Goal: Task Accomplishment & Management: Complete application form

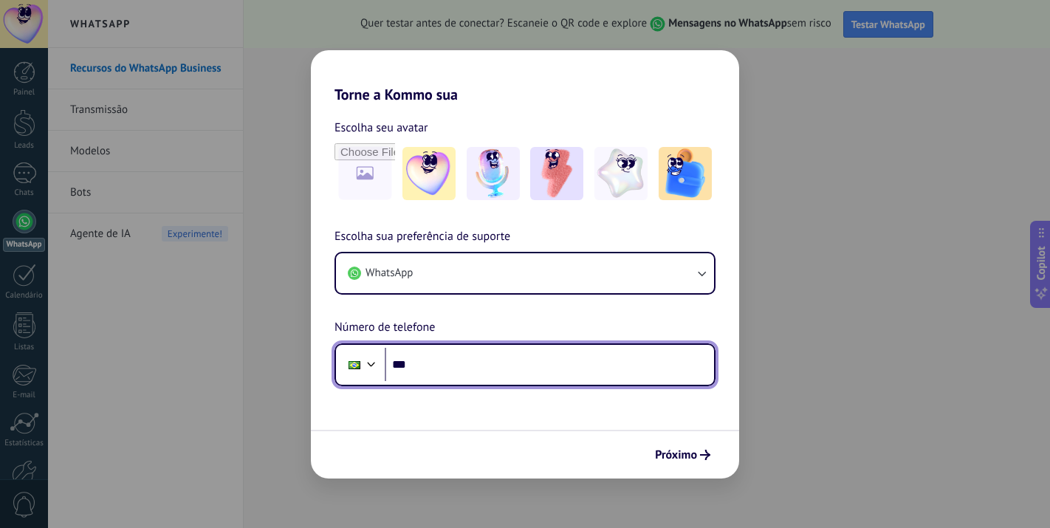
click at [415, 373] on input "***" at bounding box center [549, 365] width 329 height 34
type input "**********"
drag, startPoint x: 494, startPoint y: 376, endPoint x: 369, endPoint y: 371, distance: 124.9
click at [369, 371] on div "**********" at bounding box center [524, 364] width 381 height 43
click at [449, 366] on input "***" at bounding box center [549, 365] width 329 height 34
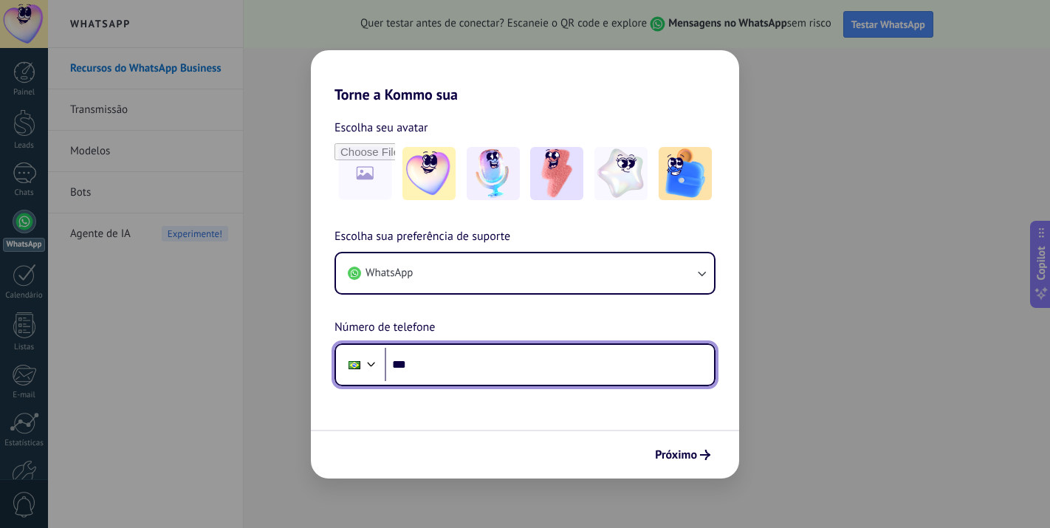
paste input "**********"
click at [438, 363] on input "**********" at bounding box center [549, 365] width 329 height 34
drag, startPoint x: 478, startPoint y: 367, endPoint x: 294, endPoint y: 385, distance: 184.7
click at [294, 385] on div "**********" at bounding box center [525, 264] width 1050 height 528
click at [471, 367] on input "***" at bounding box center [549, 365] width 329 height 34
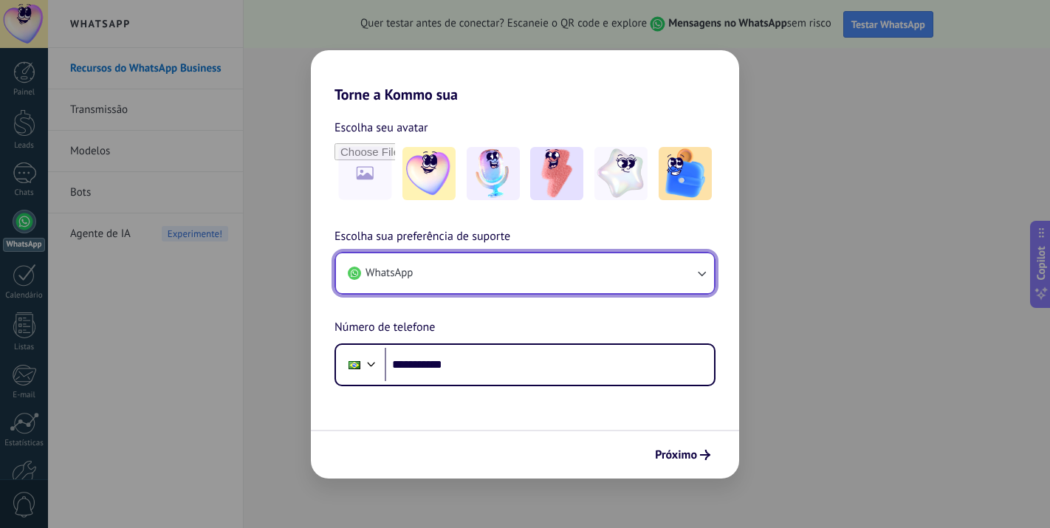
click at [697, 290] on button "WhatsApp" at bounding box center [525, 273] width 378 height 40
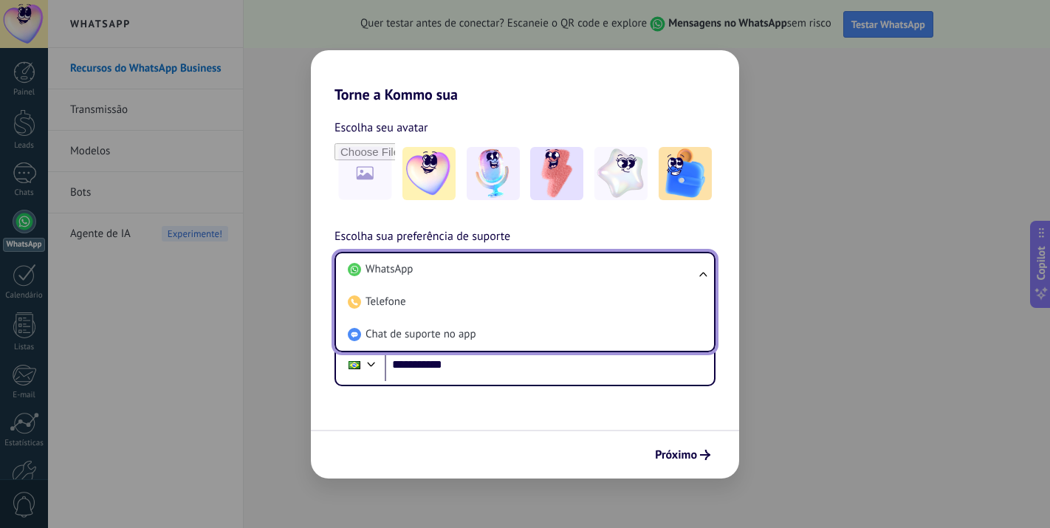
click at [641, 77] on h2 "Torne a Kommo sua" at bounding box center [525, 76] width 428 height 53
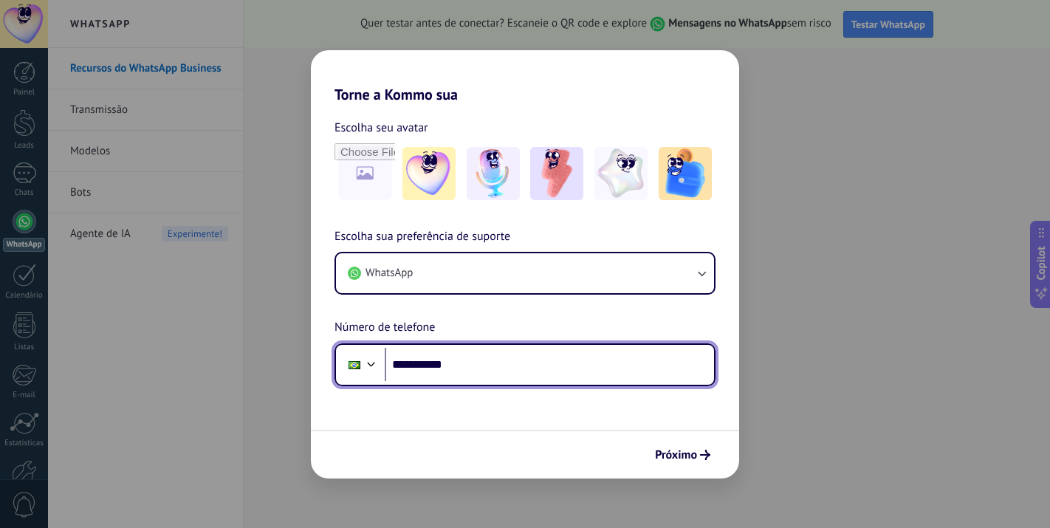
click at [483, 365] on input "**********" at bounding box center [549, 365] width 329 height 34
type input "**********"
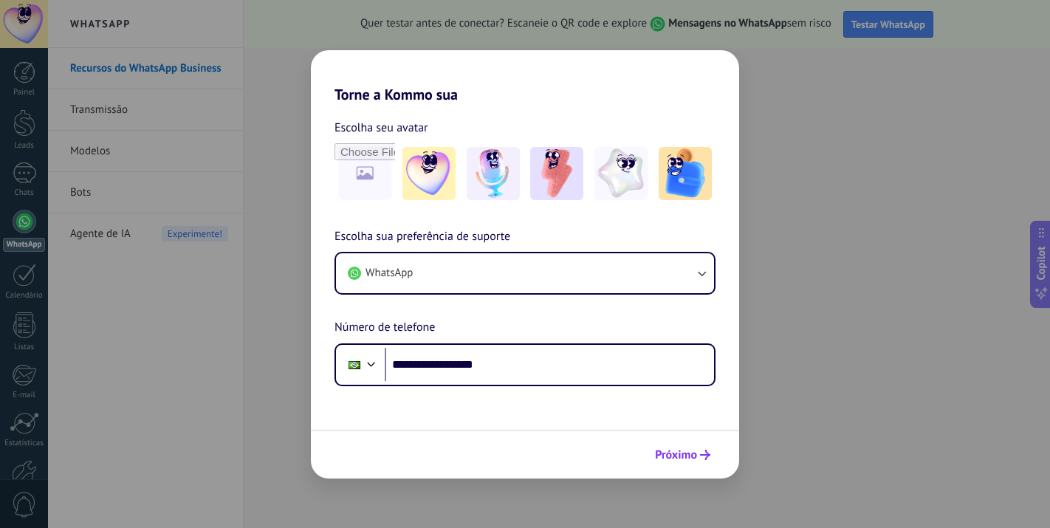
click at [681, 464] on button "Próximo" at bounding box center [682, 454] width 69 height 25
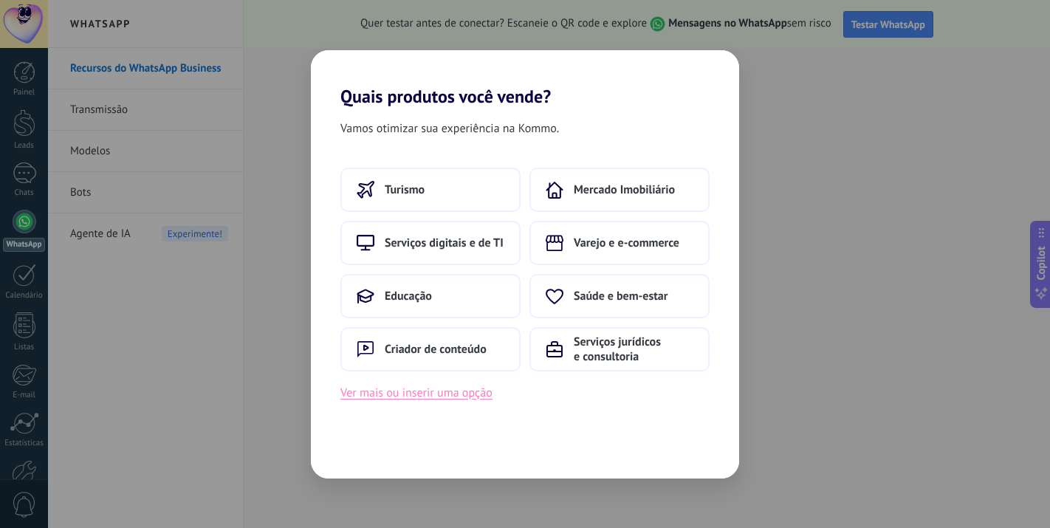
click at [455, 397] on button "Ver mais ou inserir uma opção" at bounding box center [416, 392] width 152 height 19
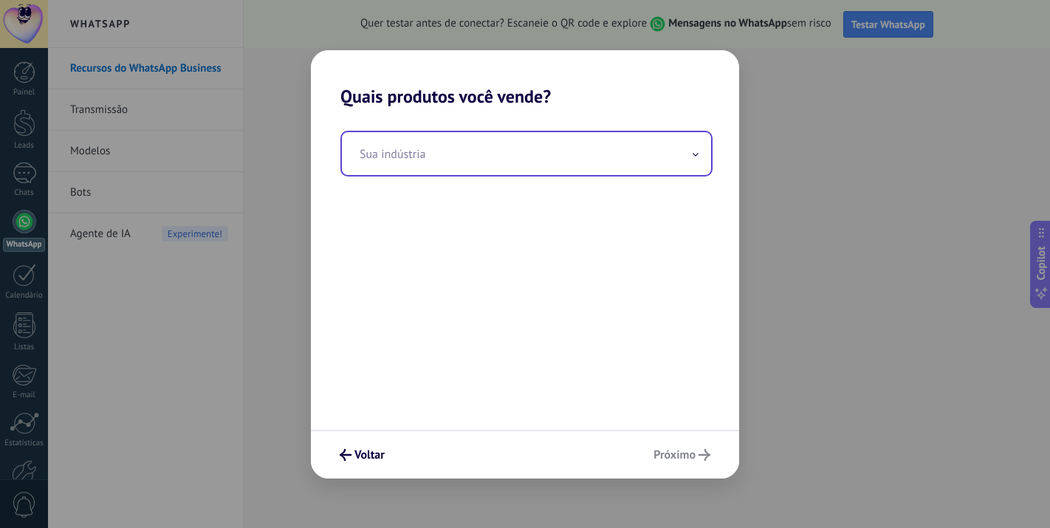
click at [489, 169] on input "text" at bounding box center [526, 153] width 369 height 43
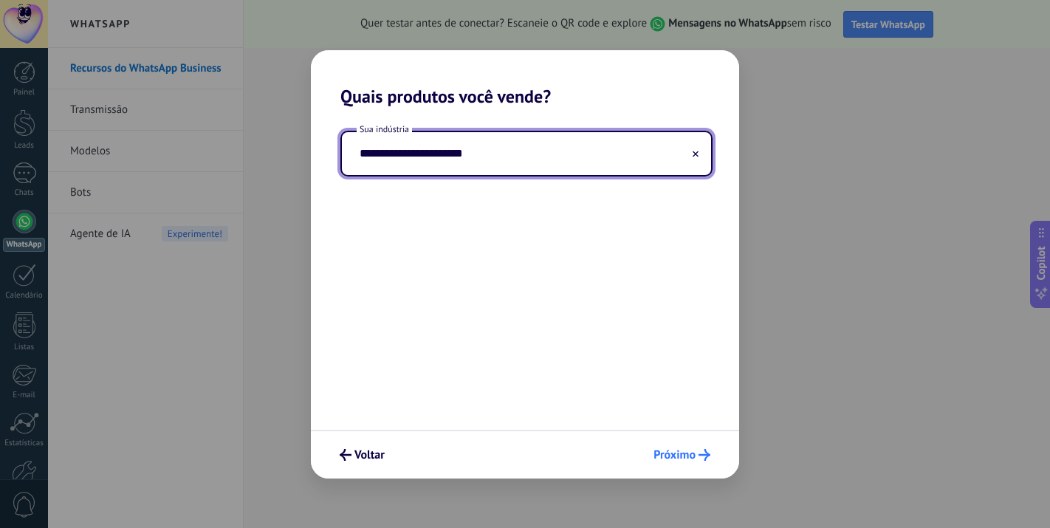
type input "**********"
click at [675, 459] on span "Próximo" at bounding box center [674, 454] width 42 height 10
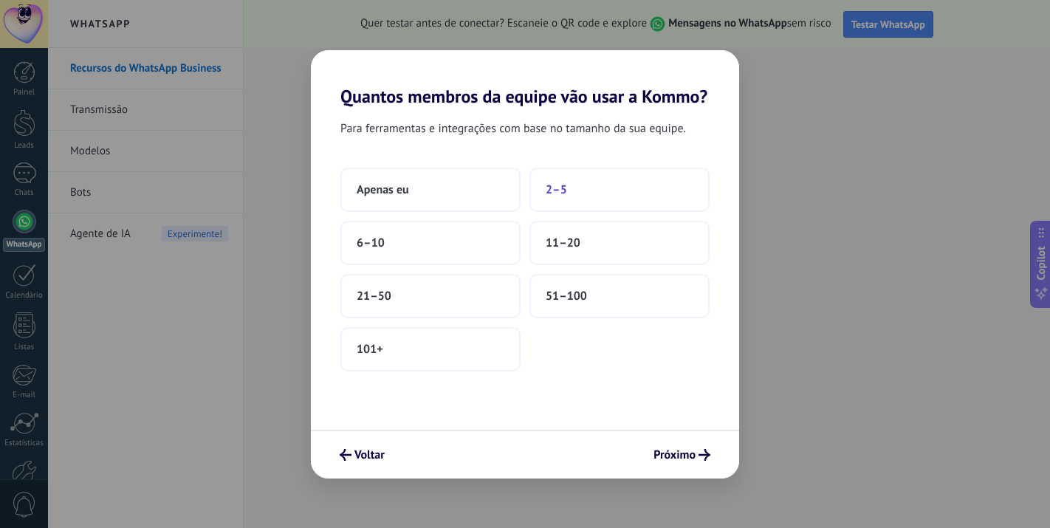
click at [598, 185] on button "2–5" at bounding box center [619, 190] width 180 height 44
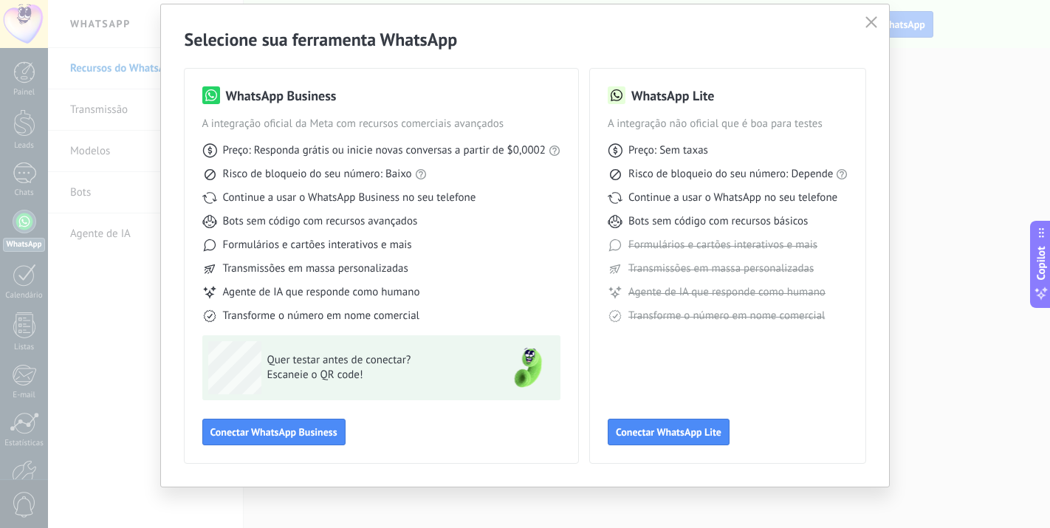
scroll to position [52, 0]
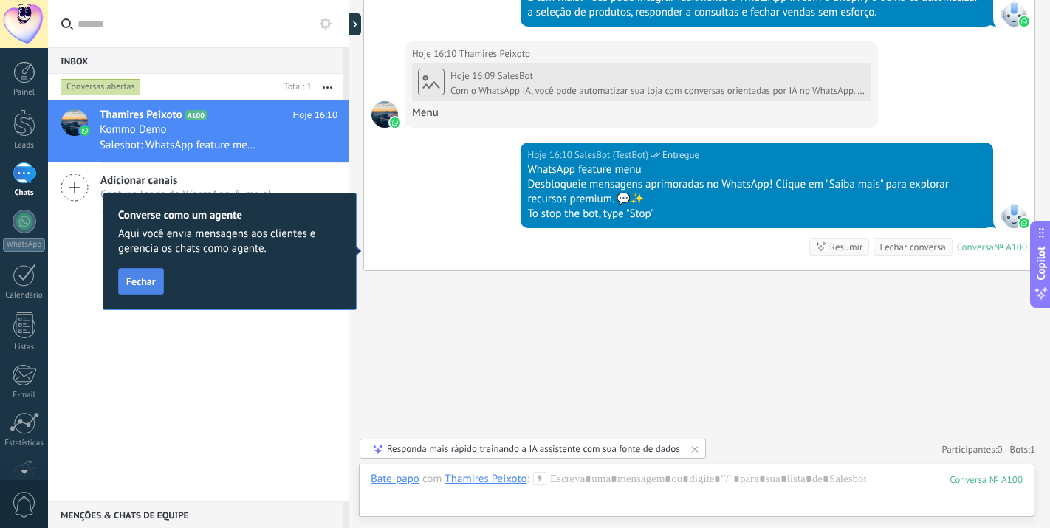
click at [125, 289] on button "Fechar" at bounding box center [141, 281] width 46 height 27
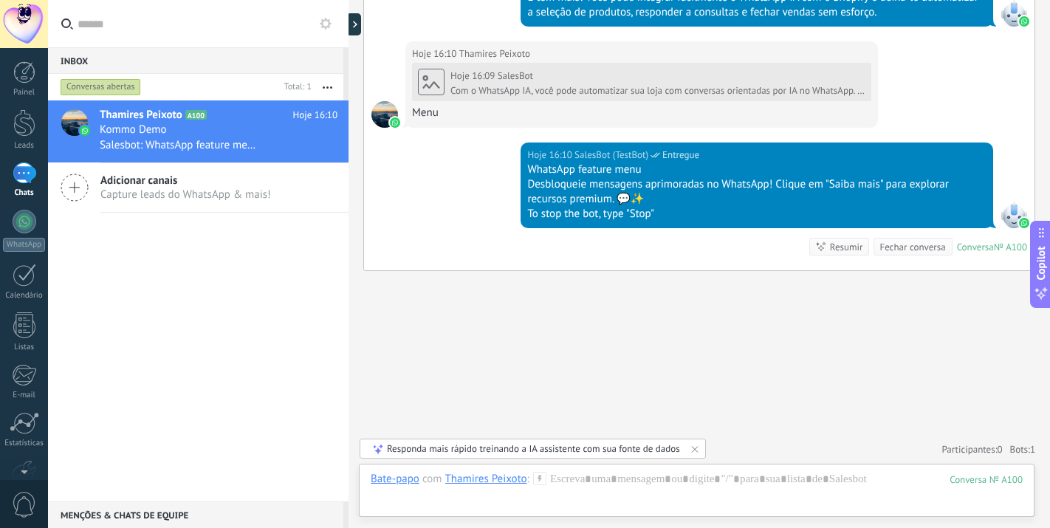
click at [80, 193] on icon at bounding box center [75, 187] width 28 height 28
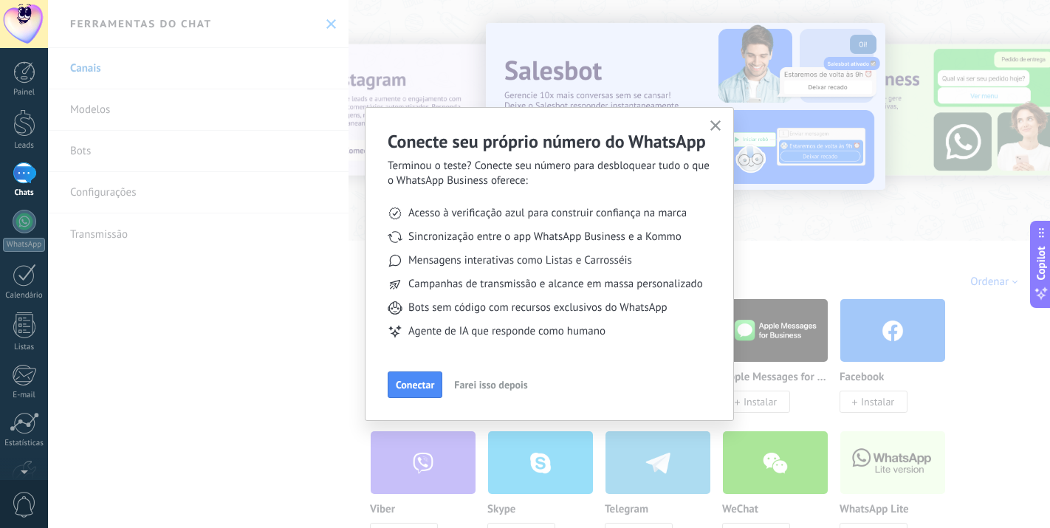
click at [719, 131] on span "button" at bounding box center [715, 126] width 11 height 13
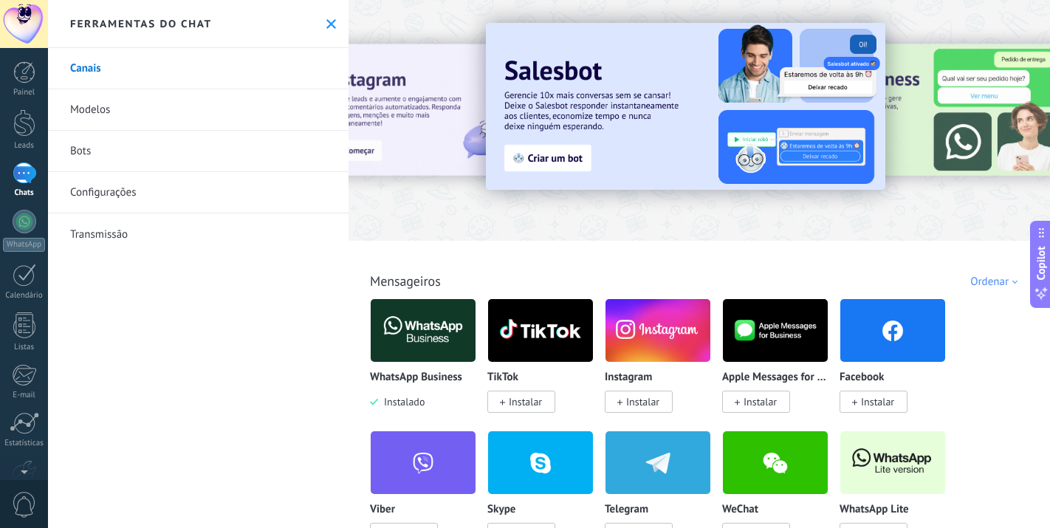
click at [142, 86] on link "Canais" at bounding box center [198, 68] width 300 height 41
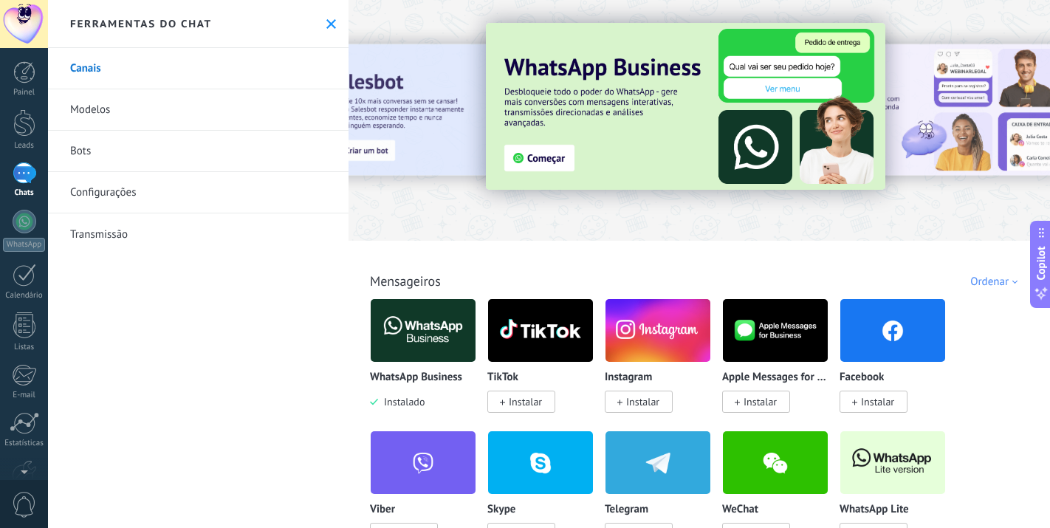
click at [121, 123] on link "Modelos" at bounding box center [198, 109] width 300 height 41
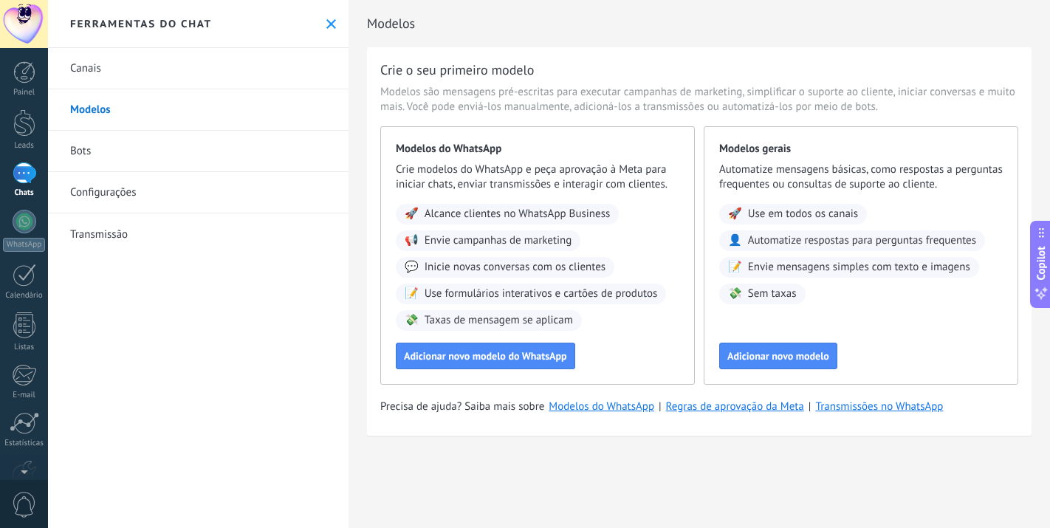
click at [121, 154] on link "Bots" at bounding box center [198, 151] width 300 height 41
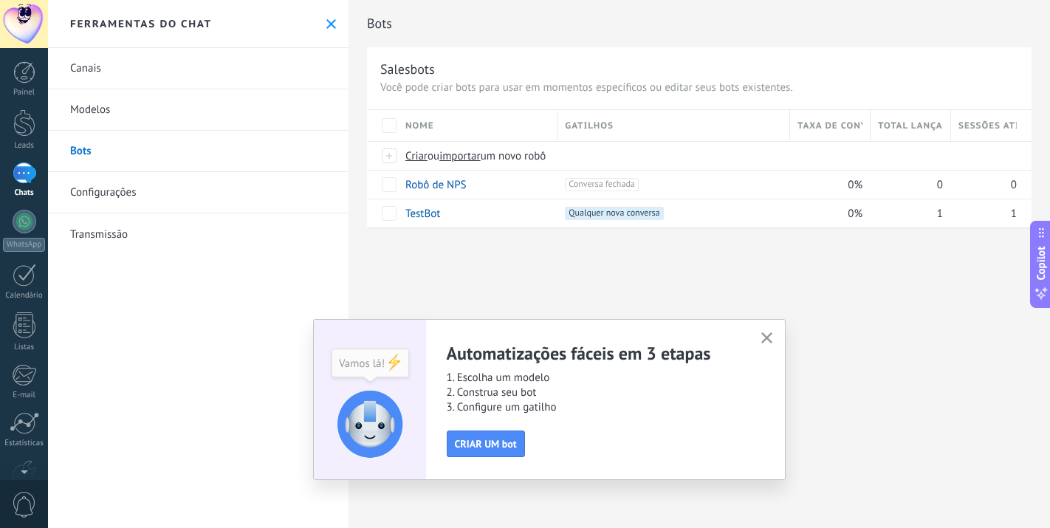
click at [142, 190] on link "Configurações" at bounding box center [198, 192] width 300 height 41
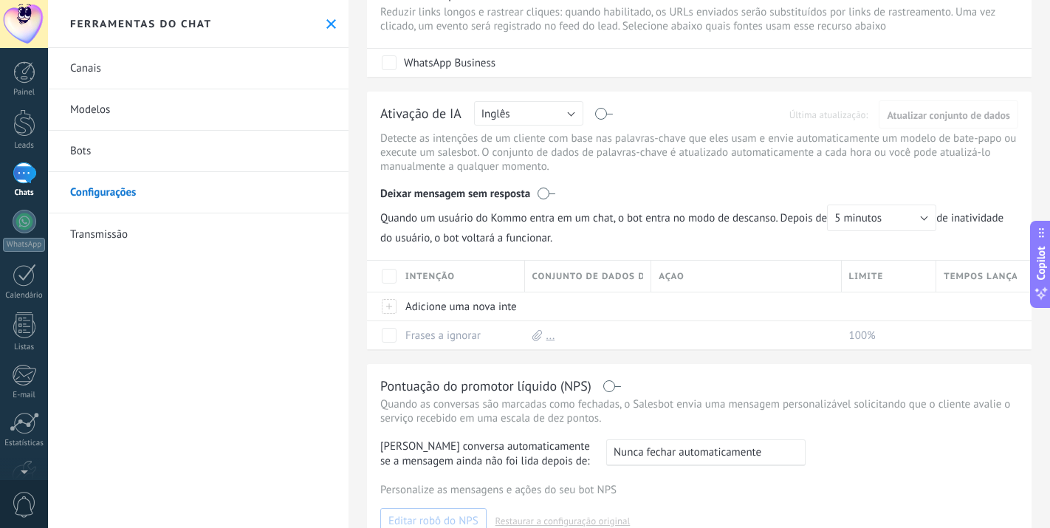
scroll to position [328, 0]
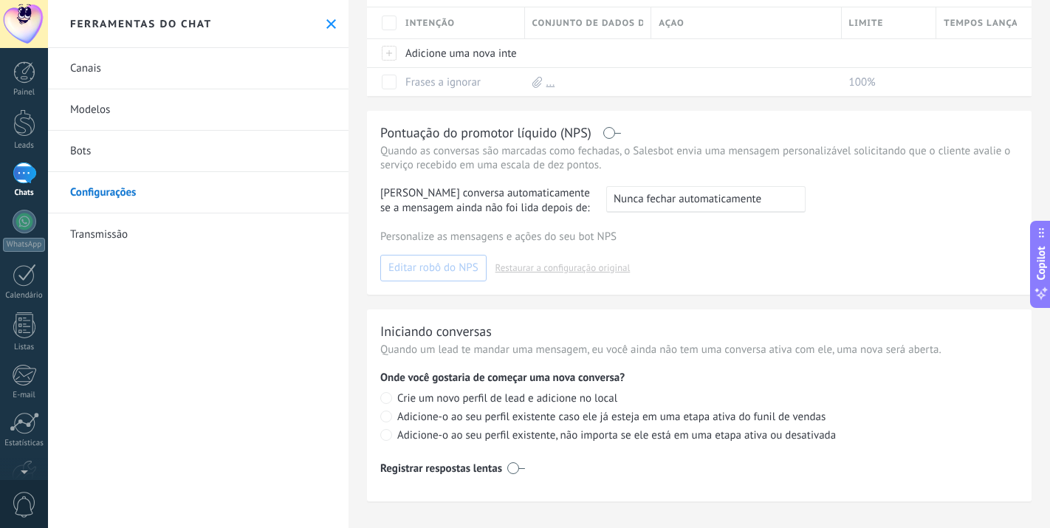
click at [122, 241] on link "Transmissão" at bounding box center [198, 233] width 300 height 41
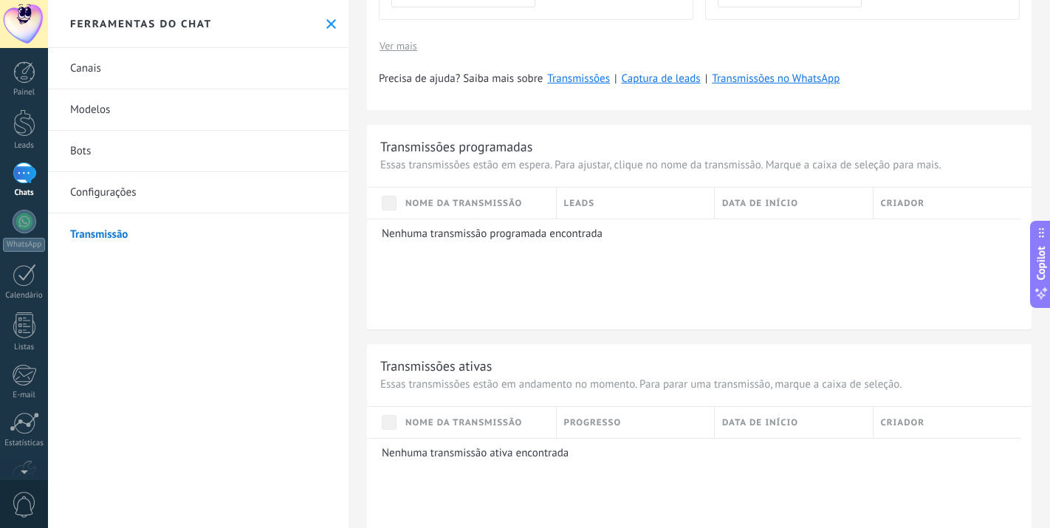
scroll to position [543, 0]
click at [328, 24] on icon at bounding box center [331, 24] width 10 height 10
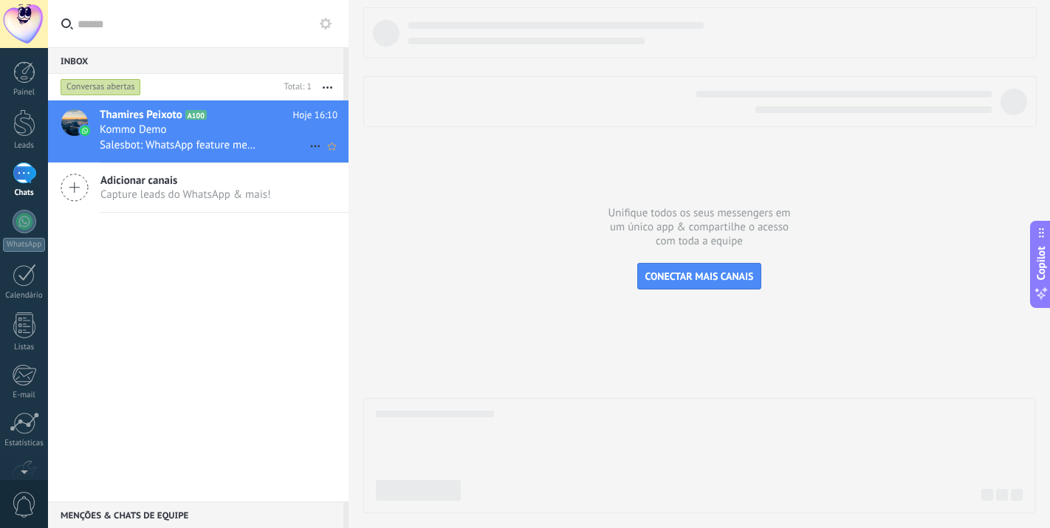
click at [204, 141] on span "Salesbot: WhatsApp feature menu Desbloqueie mensagens aprimoradas no WhatsApp! …" at bounding box center [178, 145] width 156 height 14
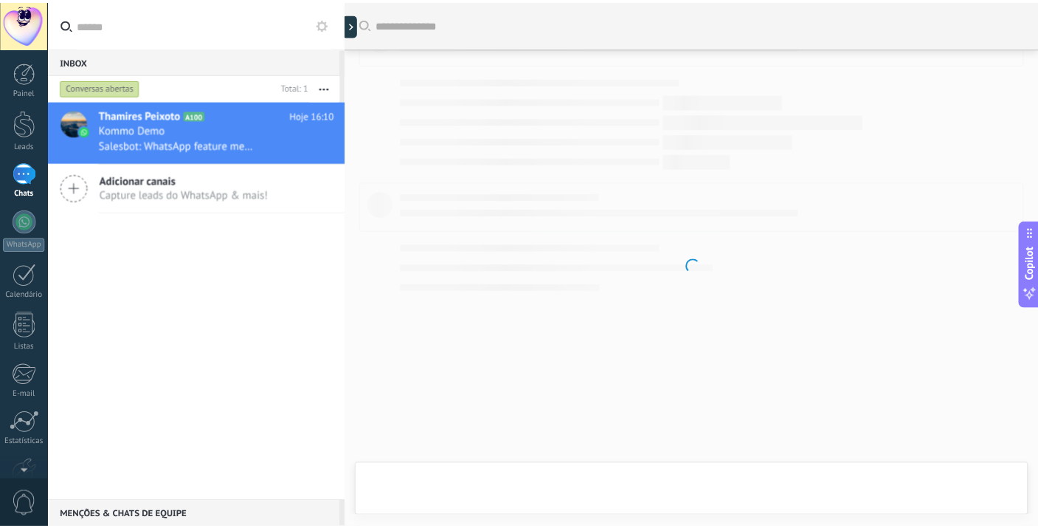
scroll to position [1087, 0]
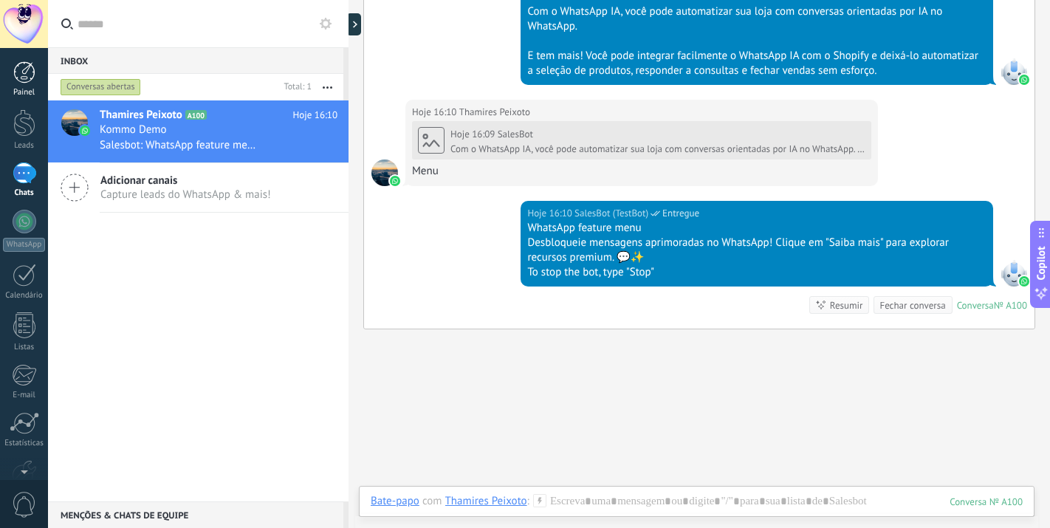
click at [18, 85] on link "Painel" at bounding box center [24, 79] width 48 height 36
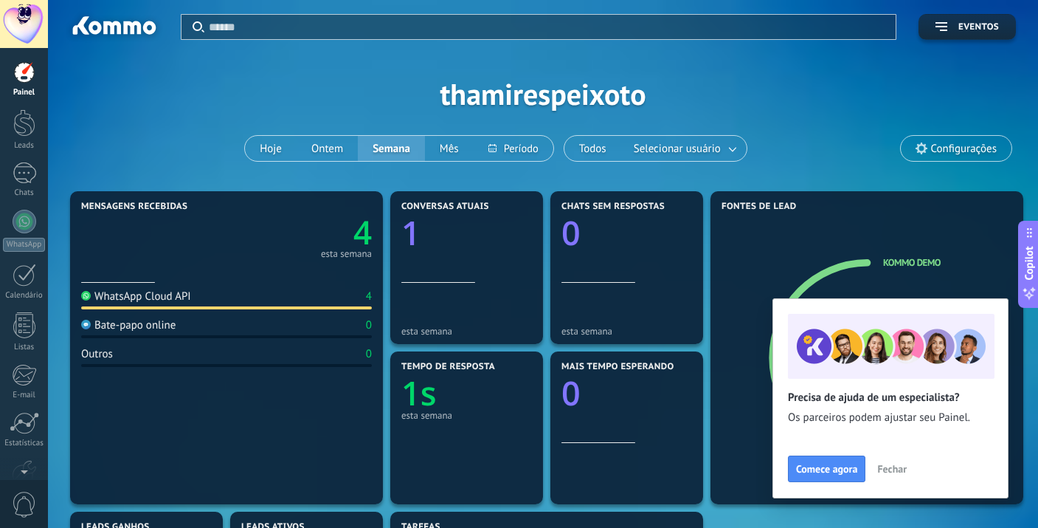
click at [896, 472] on span "Fechar" at bounding box center [893, 469] width 30 height 10
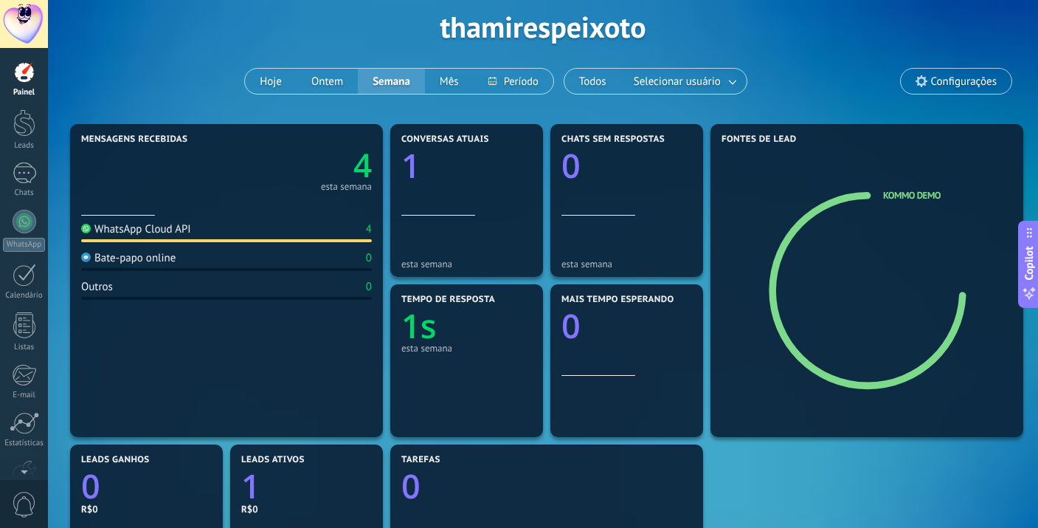
scroll to position [67, 0]
click at [20, 180] on div "1" at bounding box center [25, 172] width 24 height 21
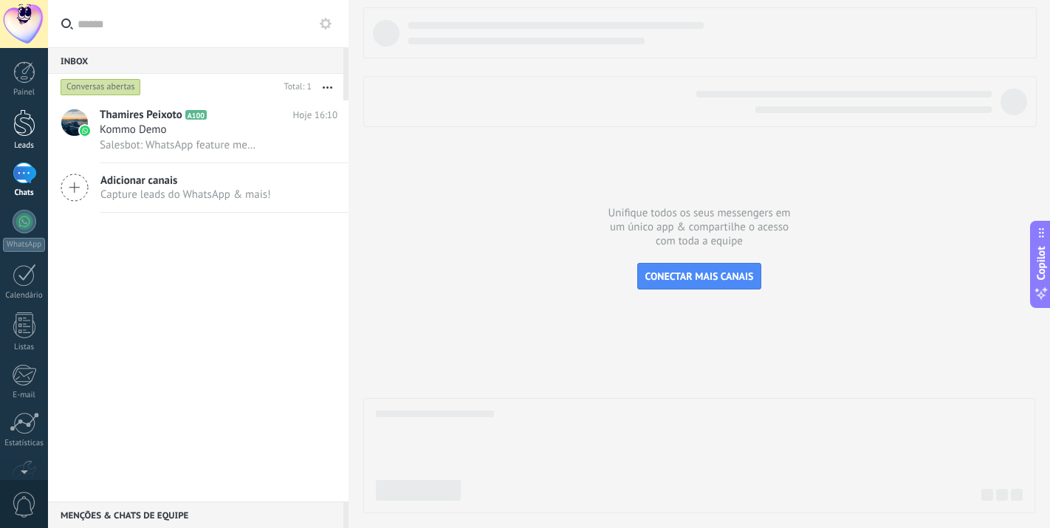
click at [15, 137] on link "Leads" at bounding box center [24, 129] width 48 height 41
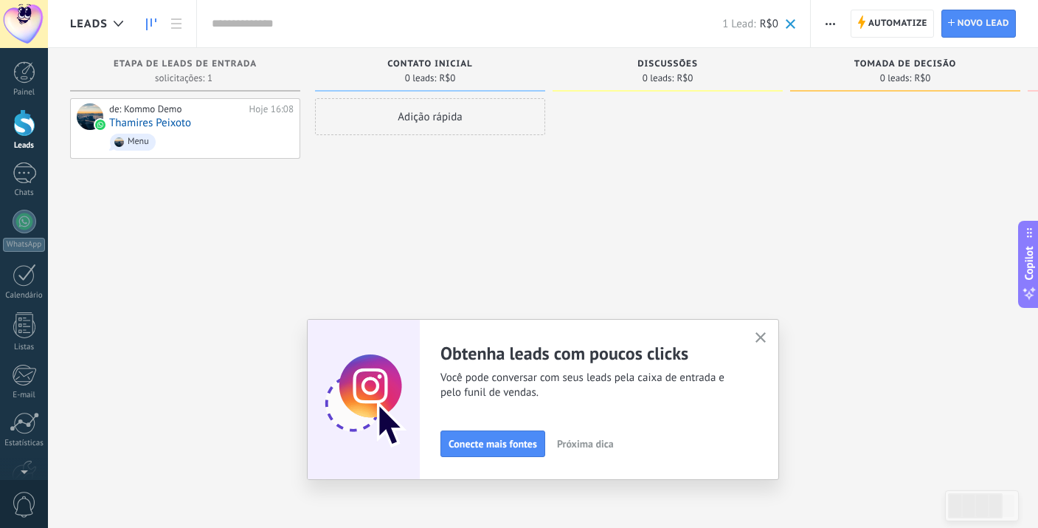
click at [762, 341] on use "button" at bounding box center [761, 337] width 11 height 11
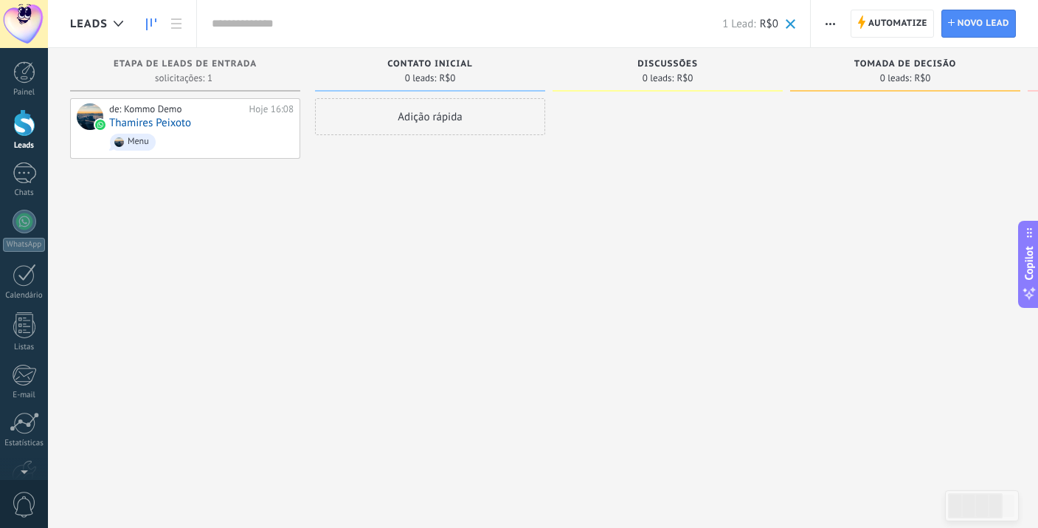
click at [24, 311] on div "Painel Leads 1 Chats WhatsApp Clientes" at bounding box center [24, 313] width 48 height 505
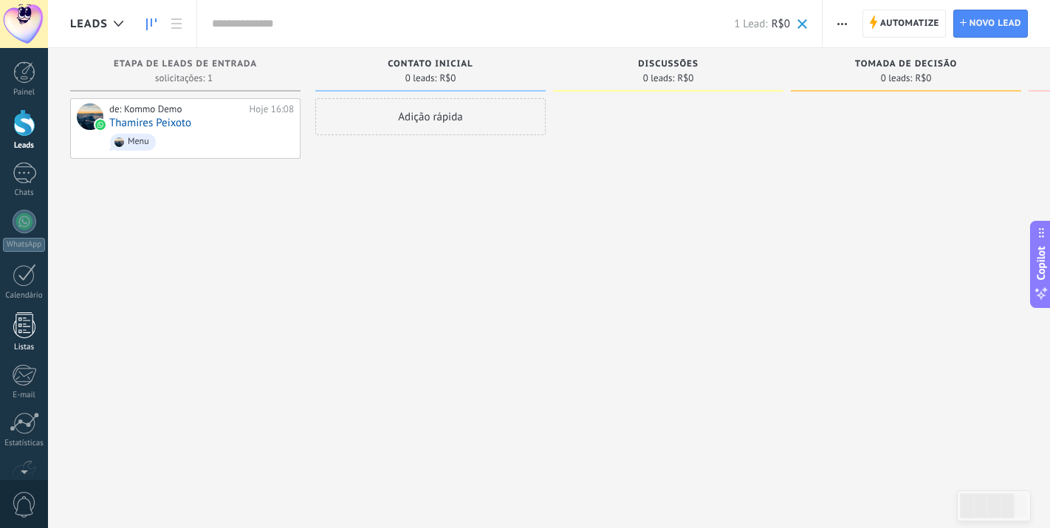
click at [20, 325] on div at bounding box center [24, 325] width 22 height 26
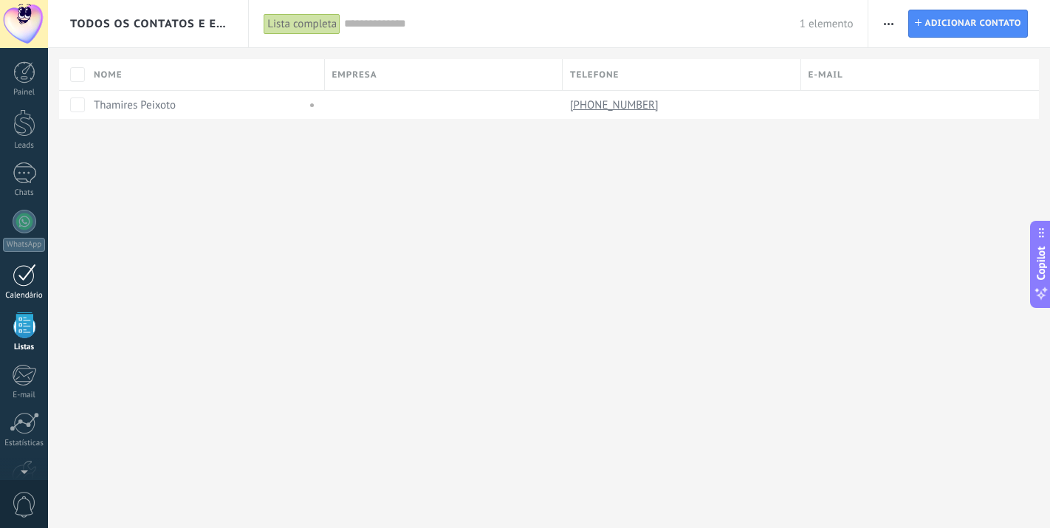
click at [26, 280] on div at bounding box center [25, 274] width 24 height 23
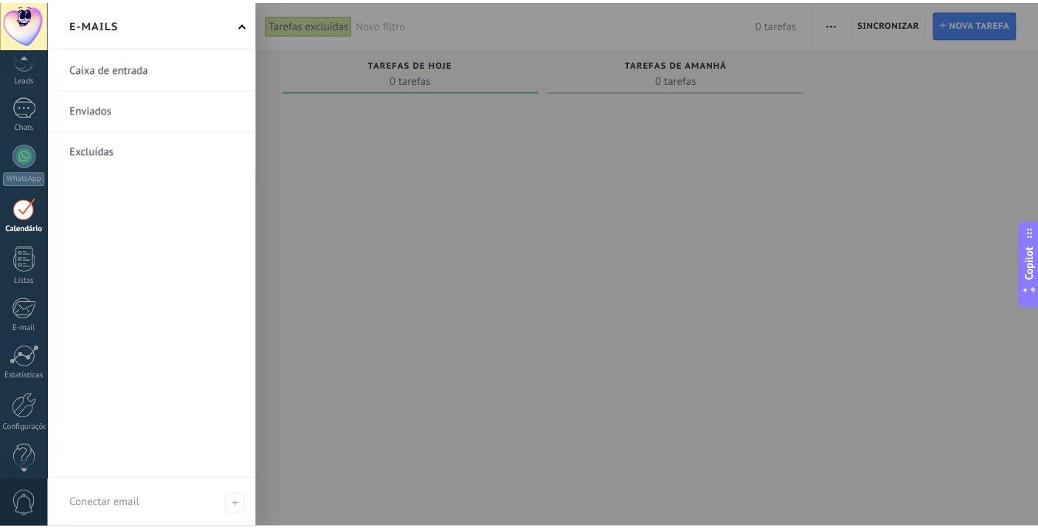
scroll to position [86, 0]
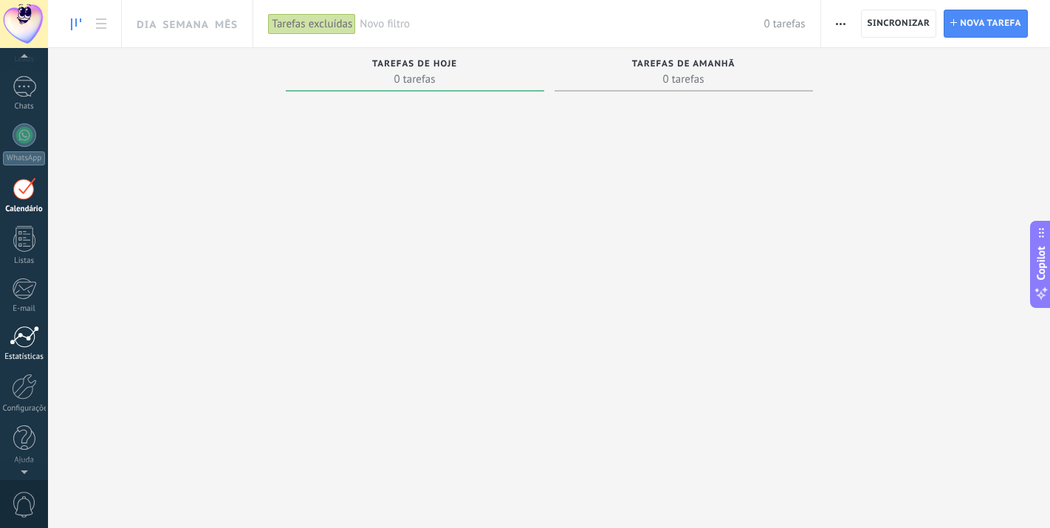
click at [20, 355] on div "Estatísticas" at bounding box center [24, 357] width 43 height 10
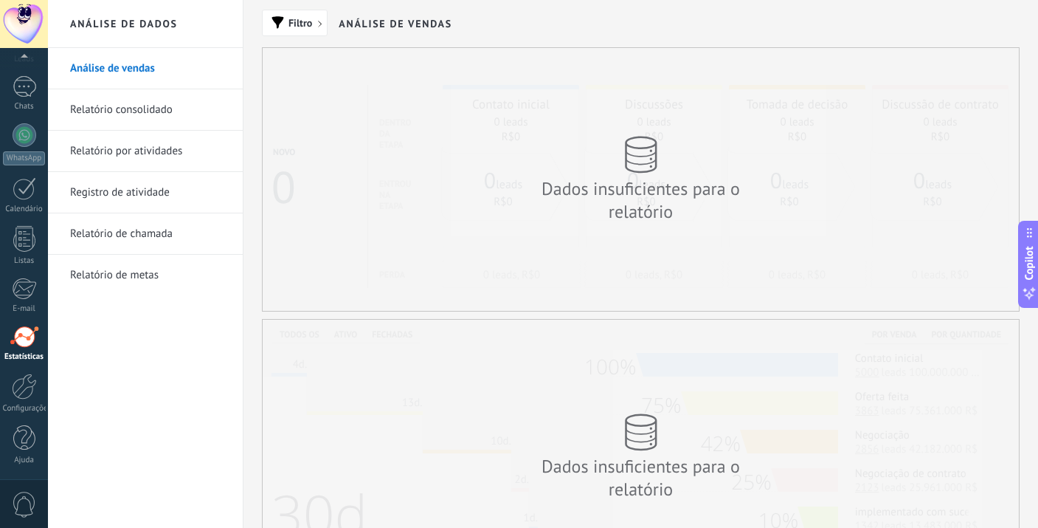
click at [142, 98] on link "Relatório consolidado" at bounding box center [149, 109] width 158 height 41
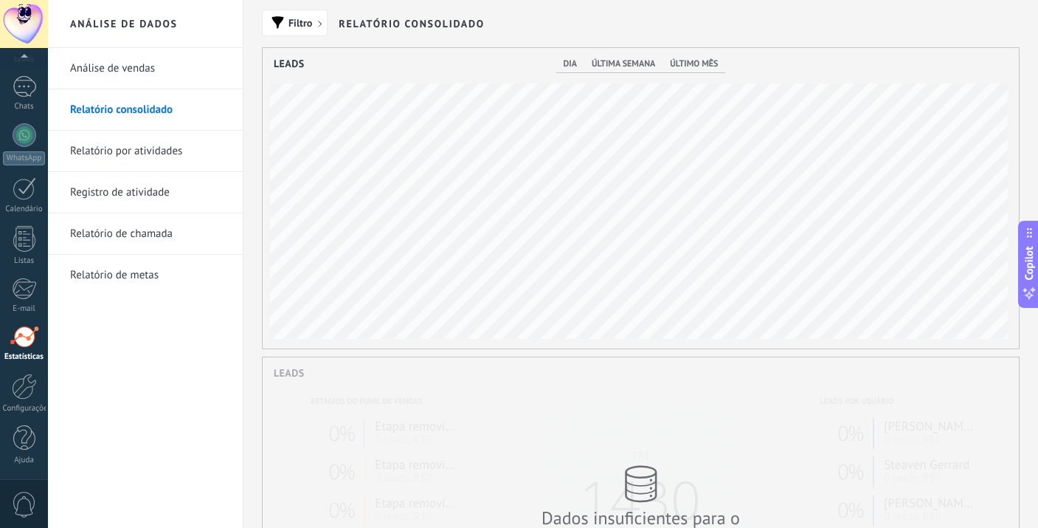
scroll to position [300, 757]
click at [142, 58] on link "Análise de vendas" at bounding box center [149, 68] width 158 height 41
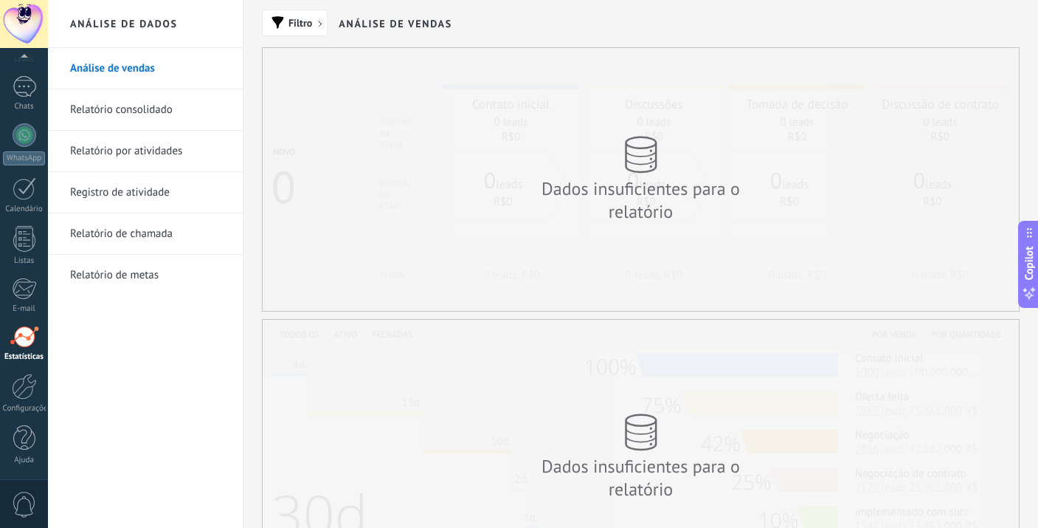
click at [165, 114] on link "Relatório consolidado" at bounding box center [149, 109] width 158 height 41
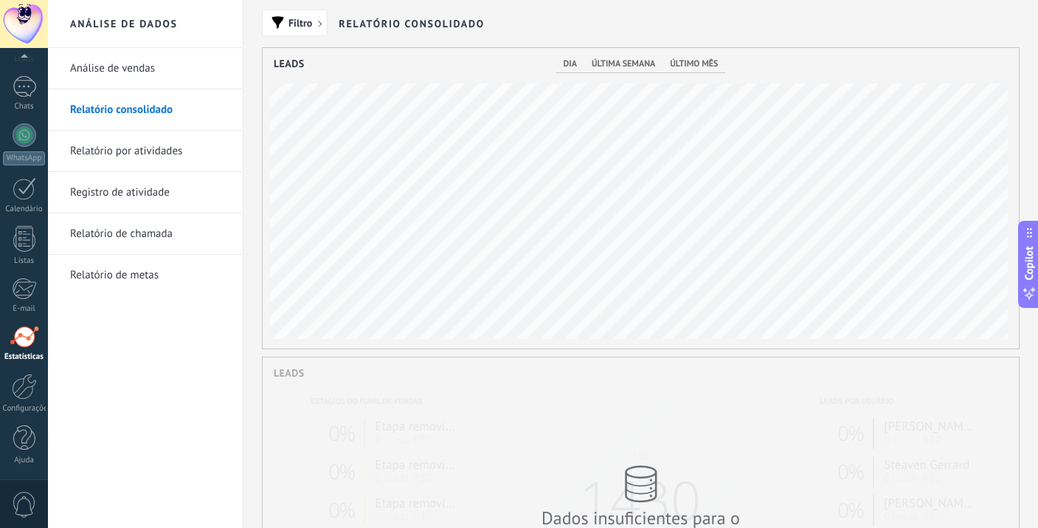
scroll to position [300, 757]
click at [103, 210] on link "Registro de atividade" at bounding box center [149, 192] width 158 height 41
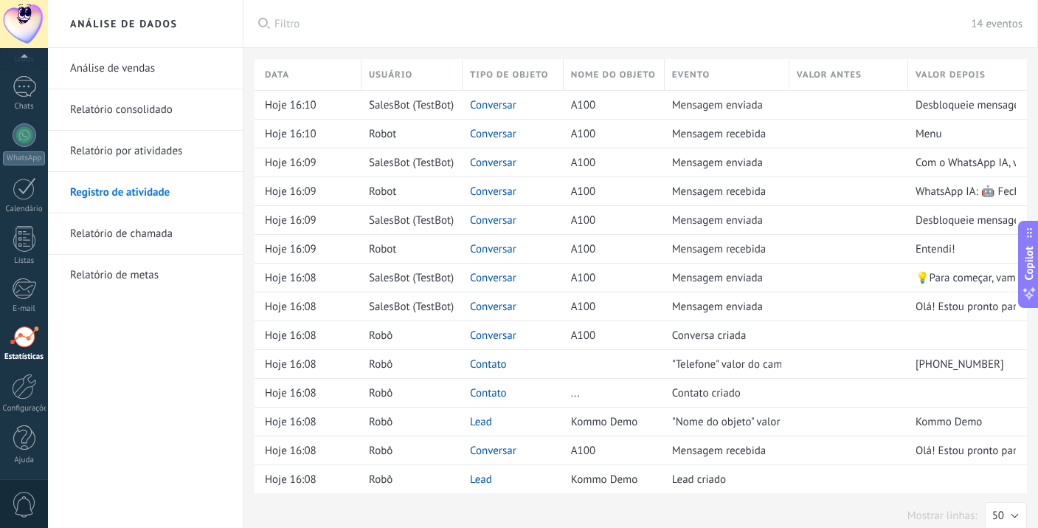
click at [97, 143] on link "Relatório por atividades" at bounding box center [149, 151] width 158 height 41
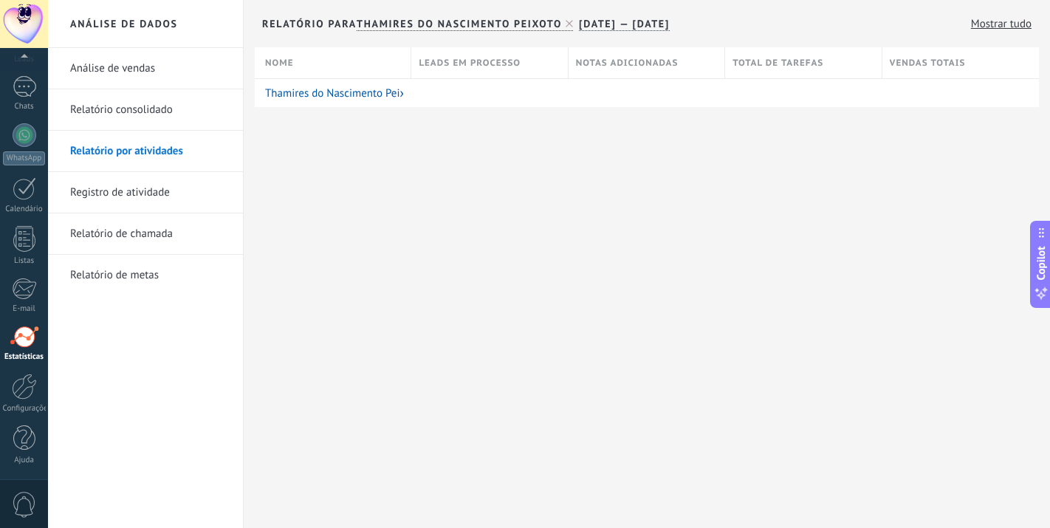
click at [132, 118] on link "Relatório consolidado" at bounding box center [149, 109] width 158 height 41
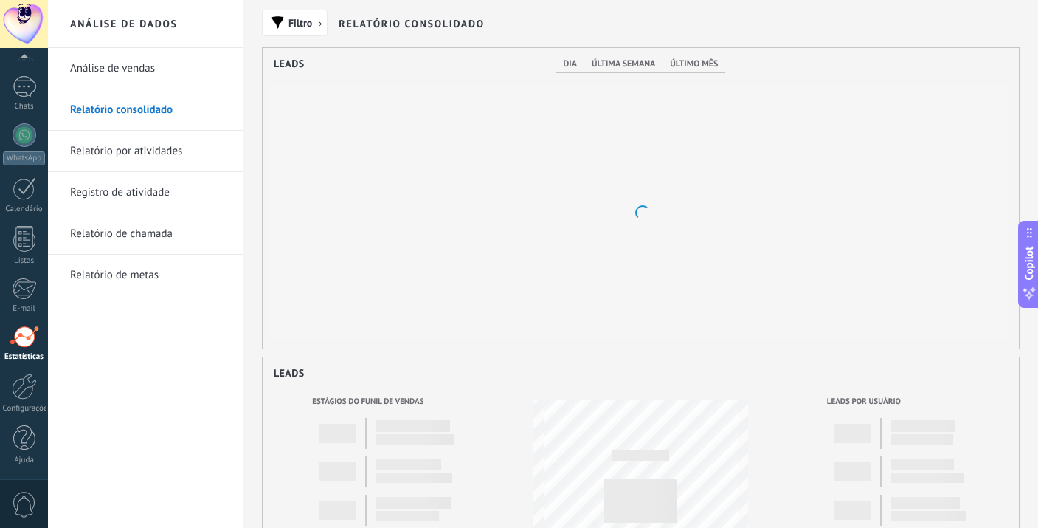
scroll to position [300, 757]
click at [164, 156] on link "Relatório por atividades" at bounding box center [149, 151] width 158 height 41
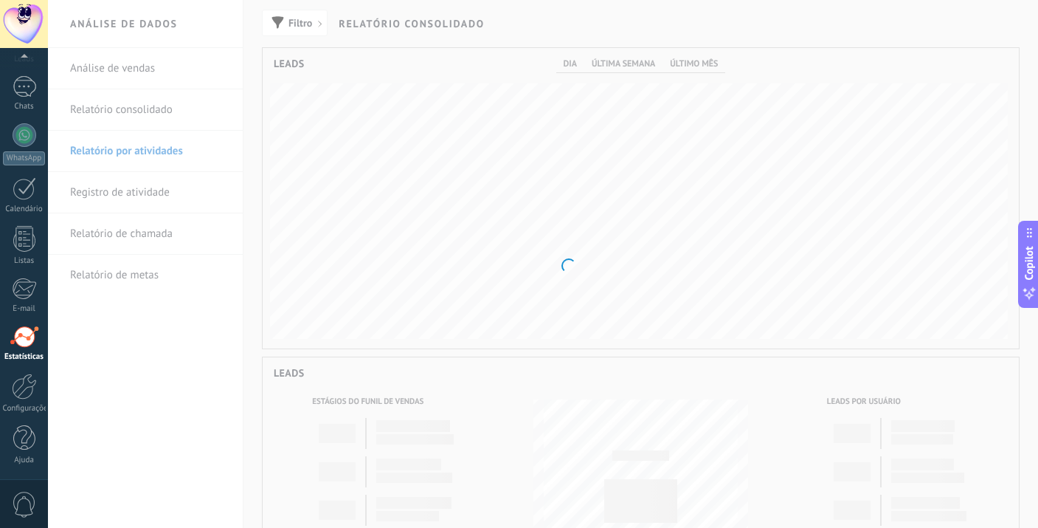
scroll to position [300, 757]
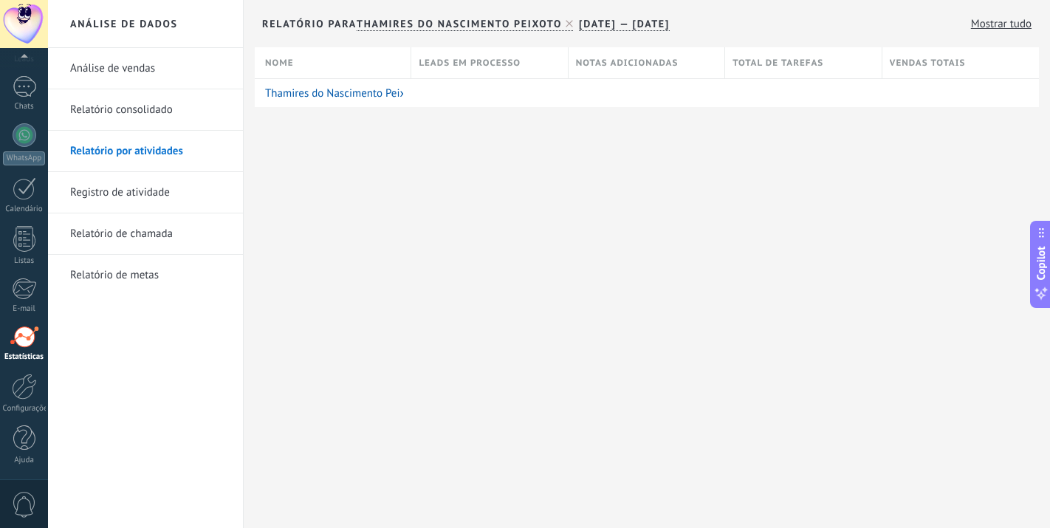
click at [154, 179] on link "Registro de atividade" at bounding box center [149, 192] width 158 height 41
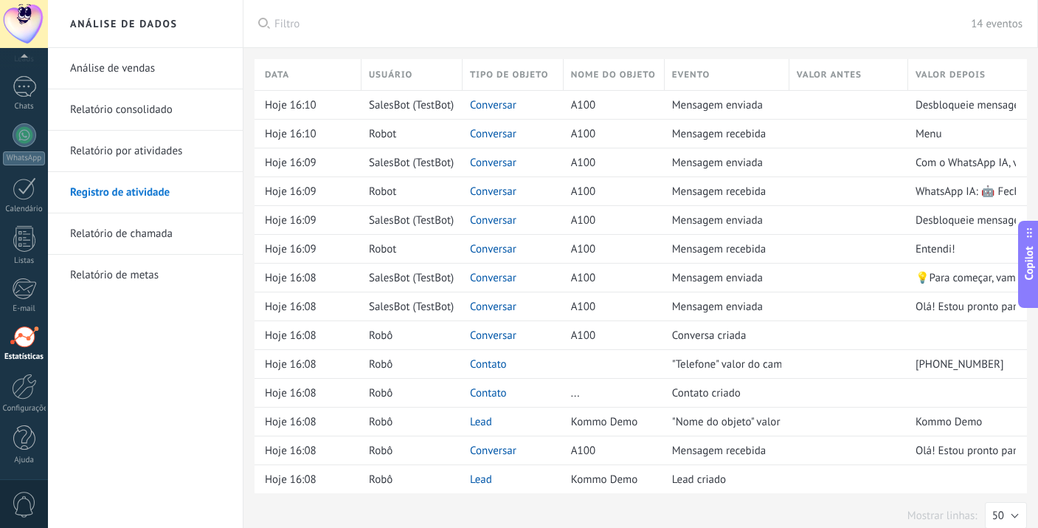
click at [152, 244] on link "Relatório de chamada" at bounding box center [149, 233] width 158 height 41
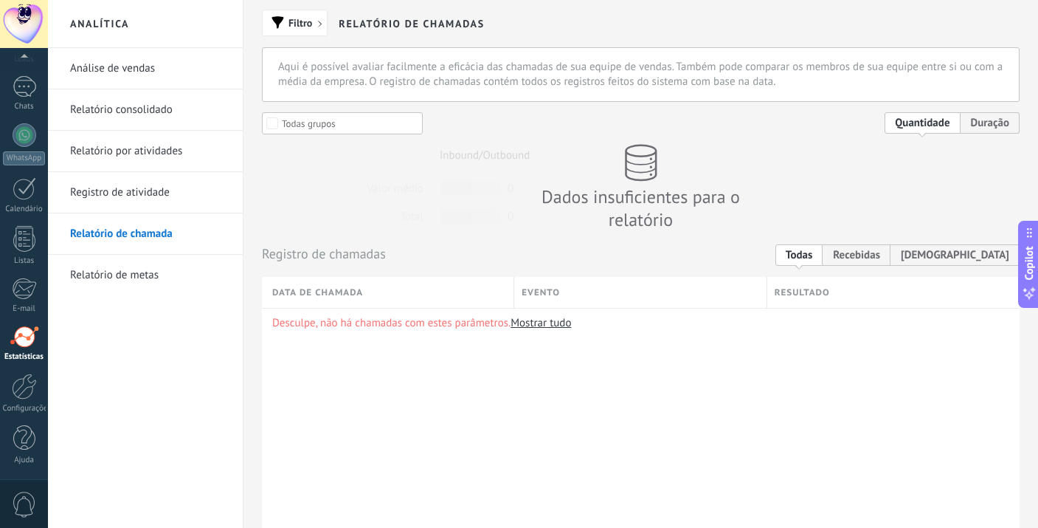
click at [102, 277] on link "Relatório de metas" at bounding box center [149, 275] width 158 height 41
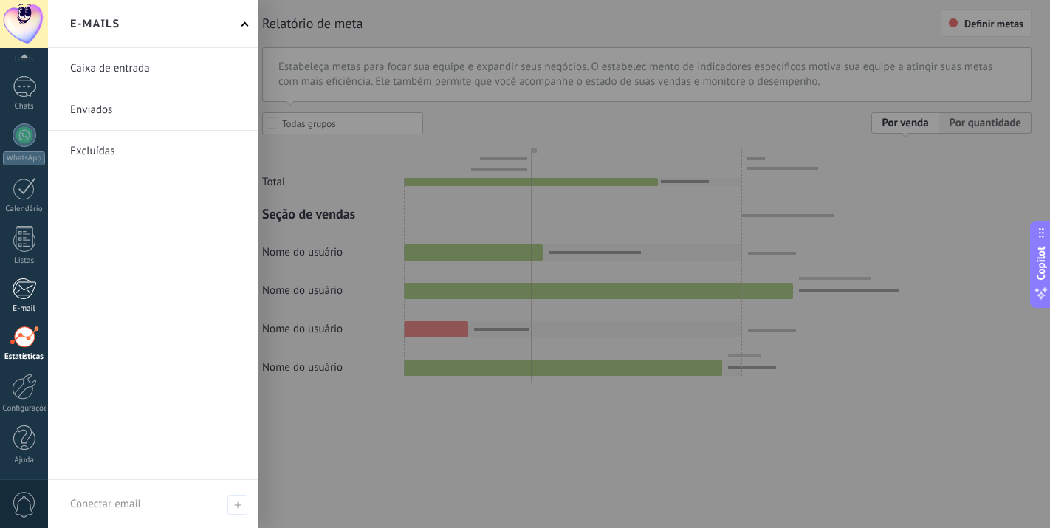
click at [32, 304] on div "E-mail" at bounding box center [24, 309] width 43 height 10
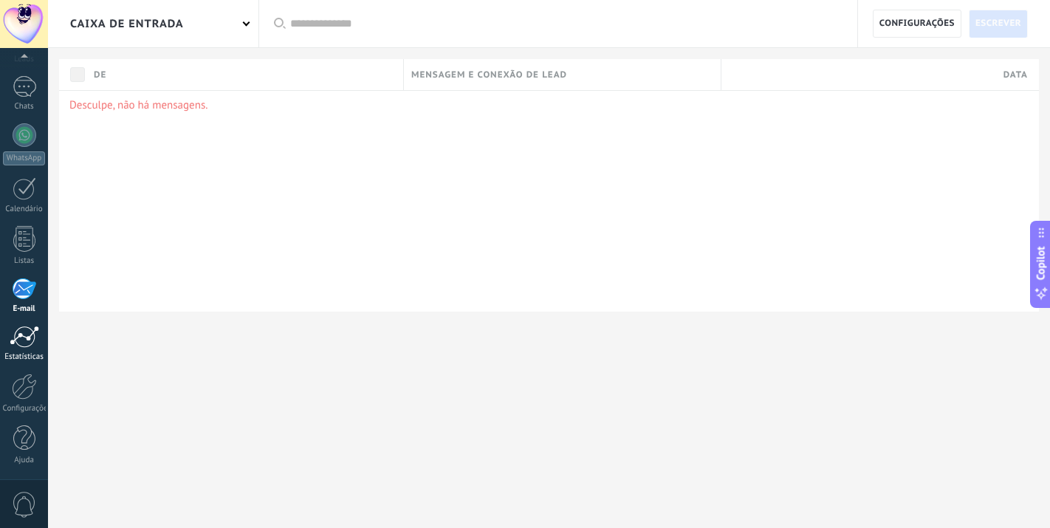
click at [21, 334] on div at bounding box center [25, 336] width 30 height 22
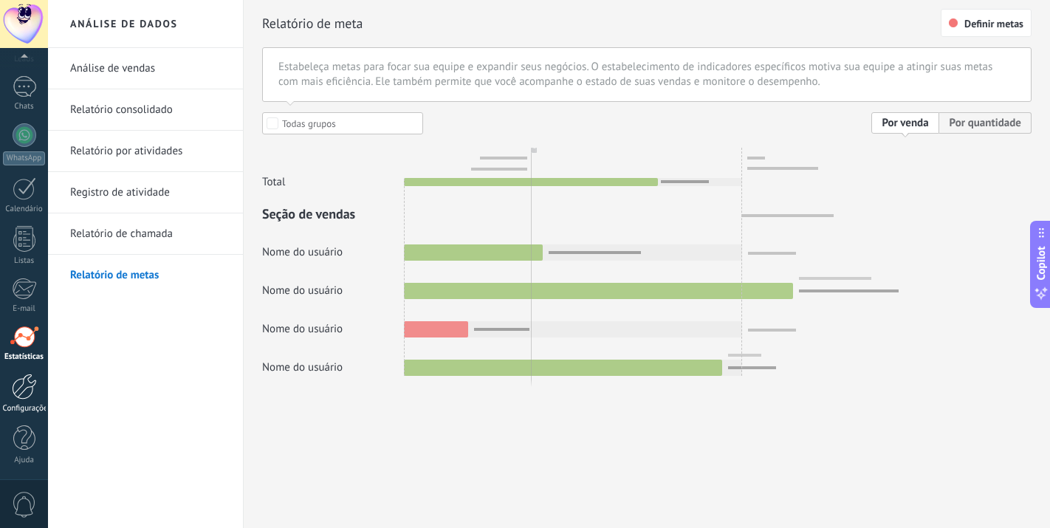
click at [28, 402] on link "Configurações" at bounding box center [24, 393] width 48 height 40
